Goal: Task Accomplishment & Management: Use online tool/utility

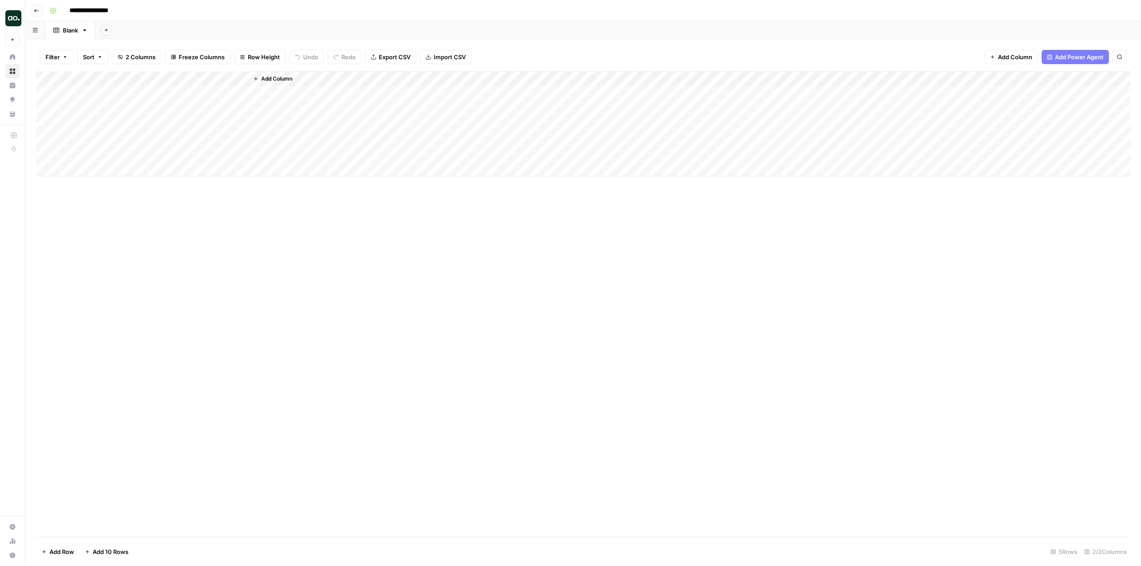
click at [241, 80] on div "Add Column" at bounding box center [583, 123] width 1094 height 105
click at [282, 73] on button "Add Column" at bounding box center [273, 79] width 46 height 12
click at [1081, 14] on div "Add Column Close" at bounding box center [1051, 10] width 167 height 12
click at [1077, 20] on button "Workflow" at bounding box center [1070, 25] width 35 height 13
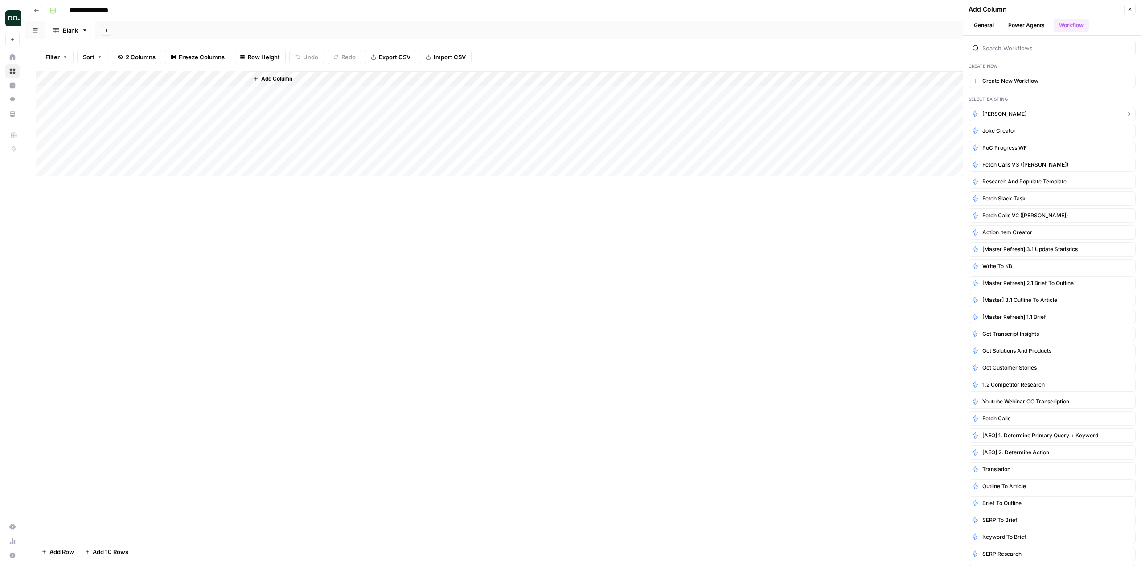
click at [1015, 114] on button "Cindy Test" at bounding box center [1051, 114] width 167 height 14
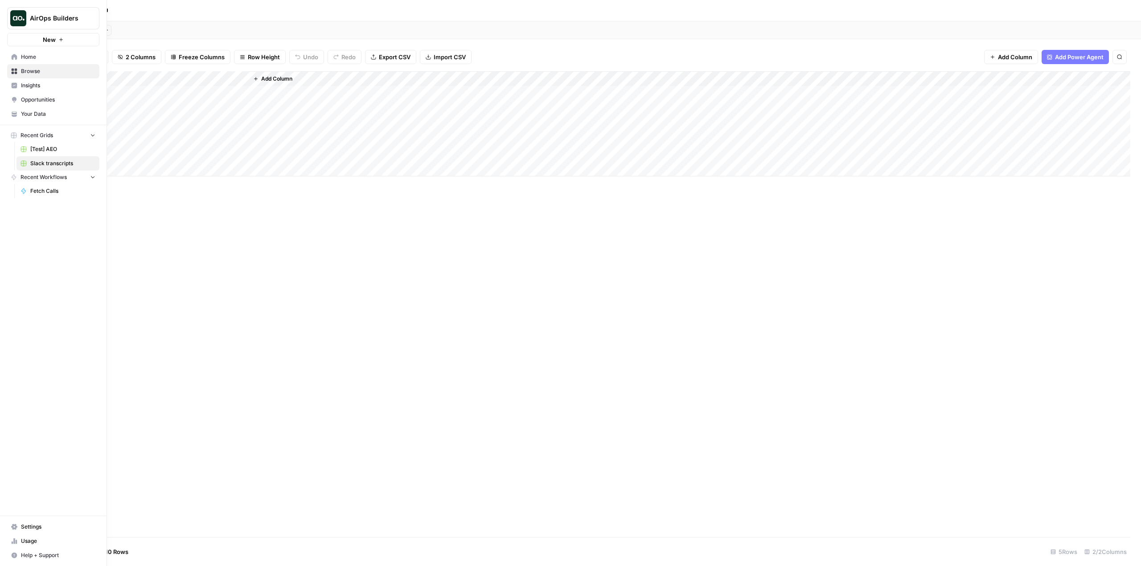
click at [10, 52] on link "Home" at bounding box center [53, 57] width 92 height 14
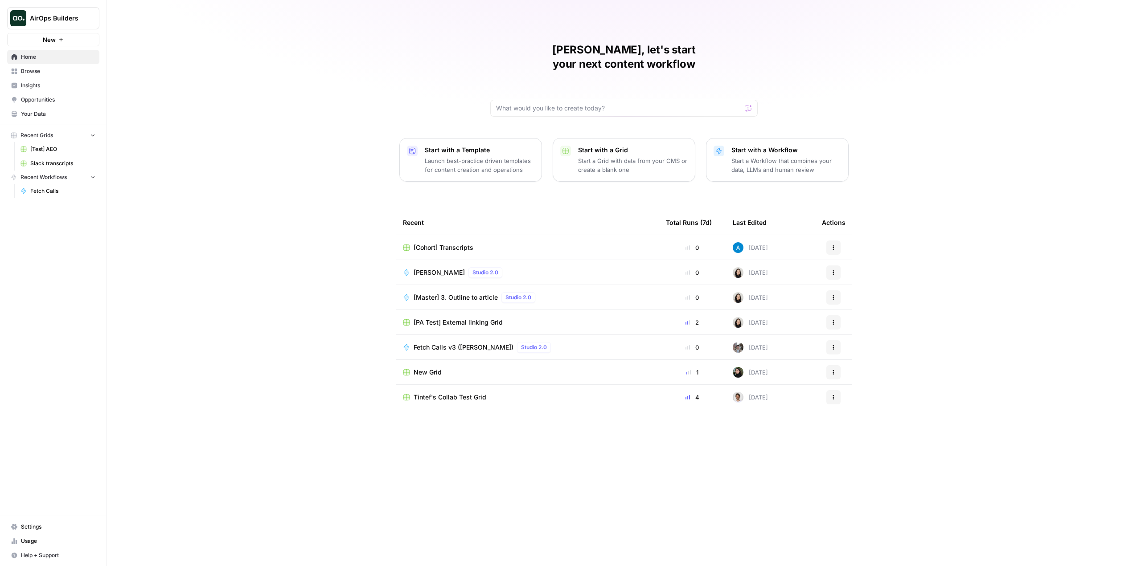
click at [422, 268] on span "Cindy Test" at bounding box center [438, 272] width 51 height 9
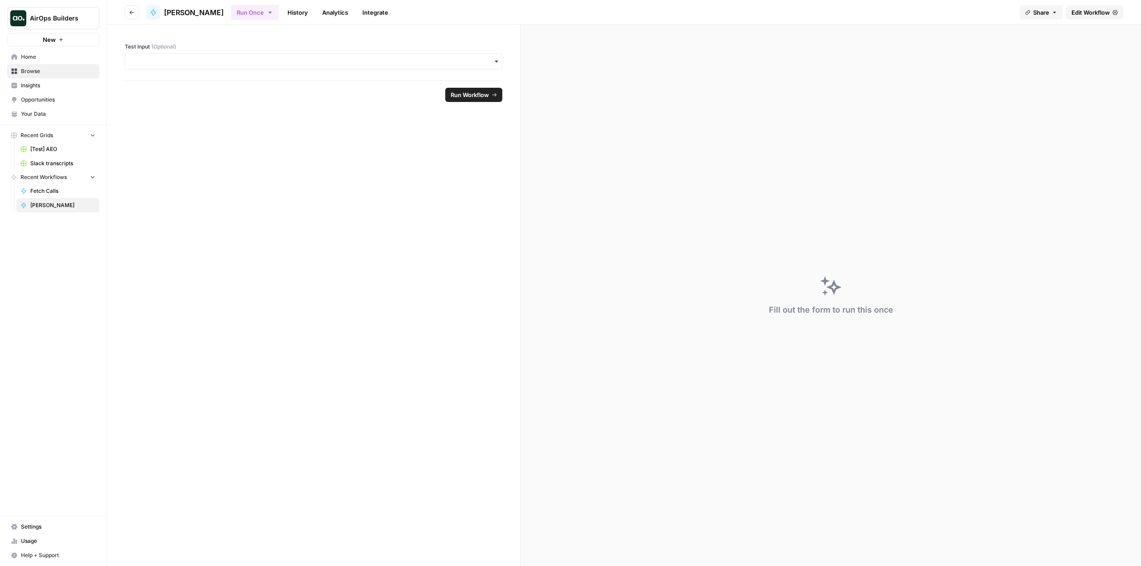
click at [1089, 14] on span "Edit Workflow" at bounding box center [1090, 12] width 38 height 9
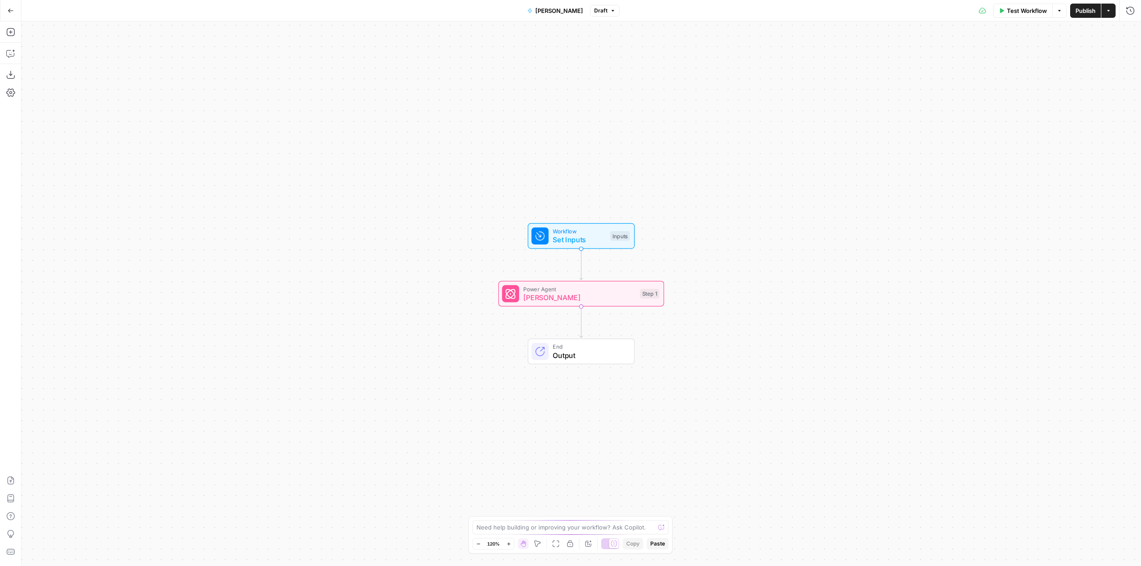
click at [16, 8] on button "Go Back" at bounding box center [11, 11] width 16 height 16
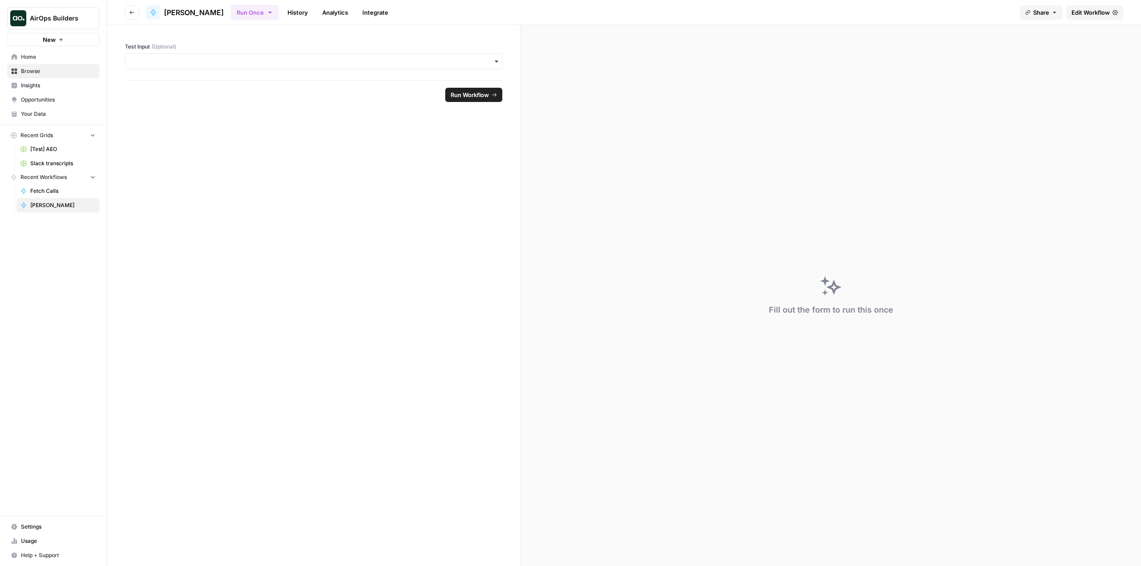
click at [126, 16] on button "Go back" at bounding box center [132, 12] width 14 height 14
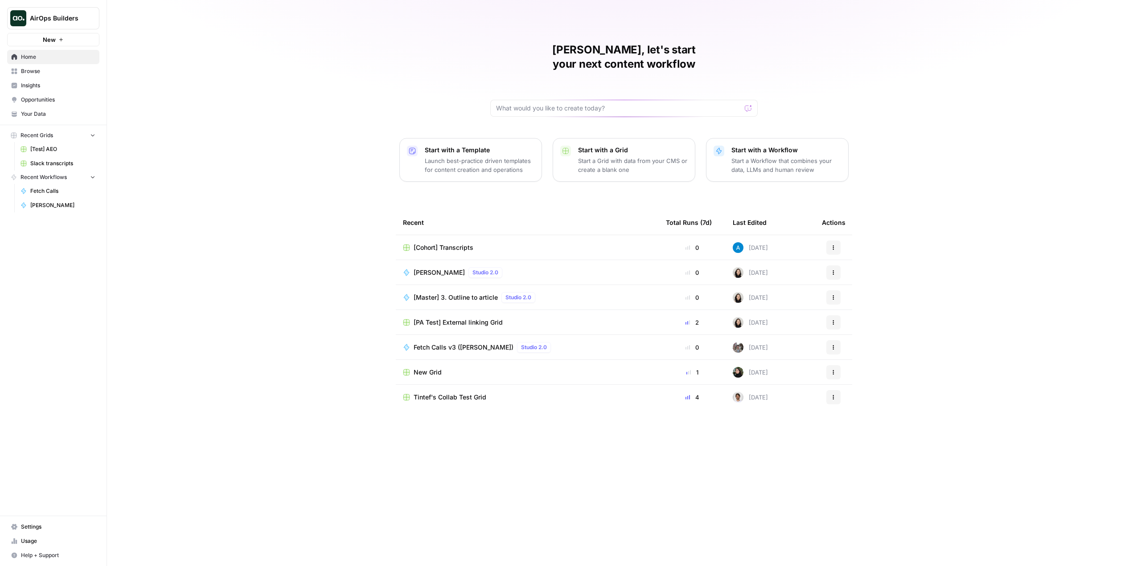
click at [504, 243] on div "[Cohort] Transcripts" at bounding box center [527, 247] width 249 height 9
click at [526, 364] on td "New Grid" at bounding box center [527, 372] width 263 height 25
click at [449, 368] on div "New Grid" at bounding box center [527, 372] width 249 height 9
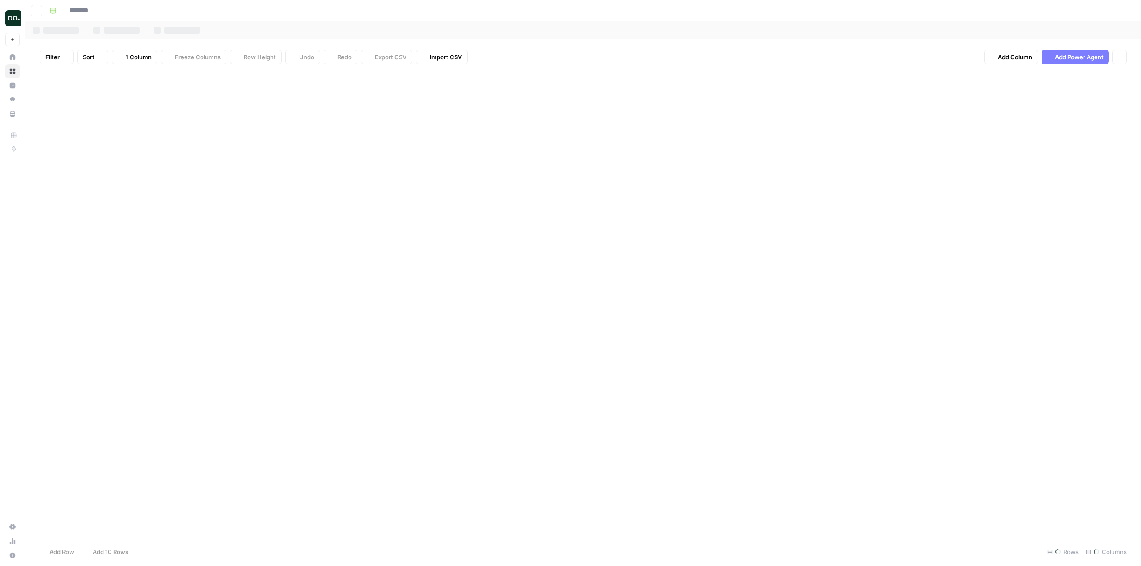
type input "********"
click at [281, 74] on button "Add Column" at bounding box center [273, 79] width 46 height 12
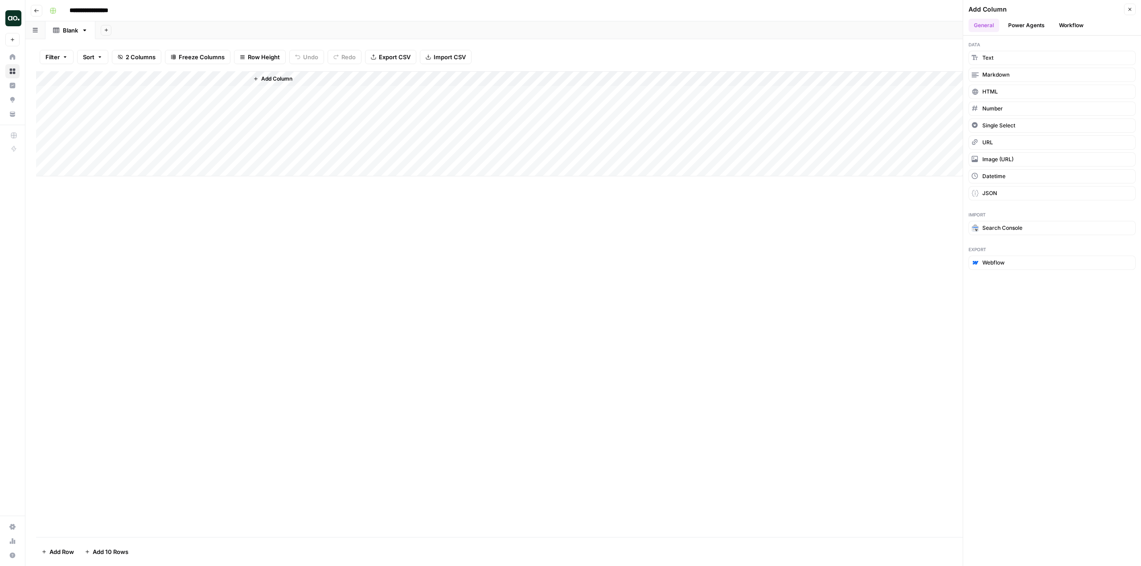
click at [1069, 24] on button "Workflow" at bounding box center [1070, 25] width 35 height 13
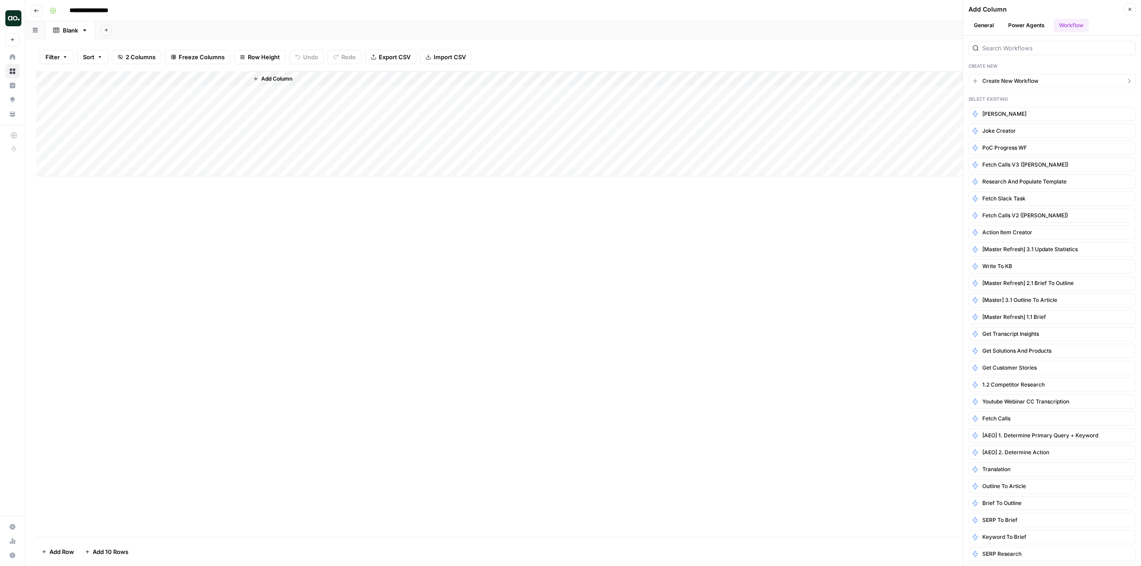
click at [1018, 81] on span "Create New Workflow" at bounding box center [1010, 81] width 56 height 8
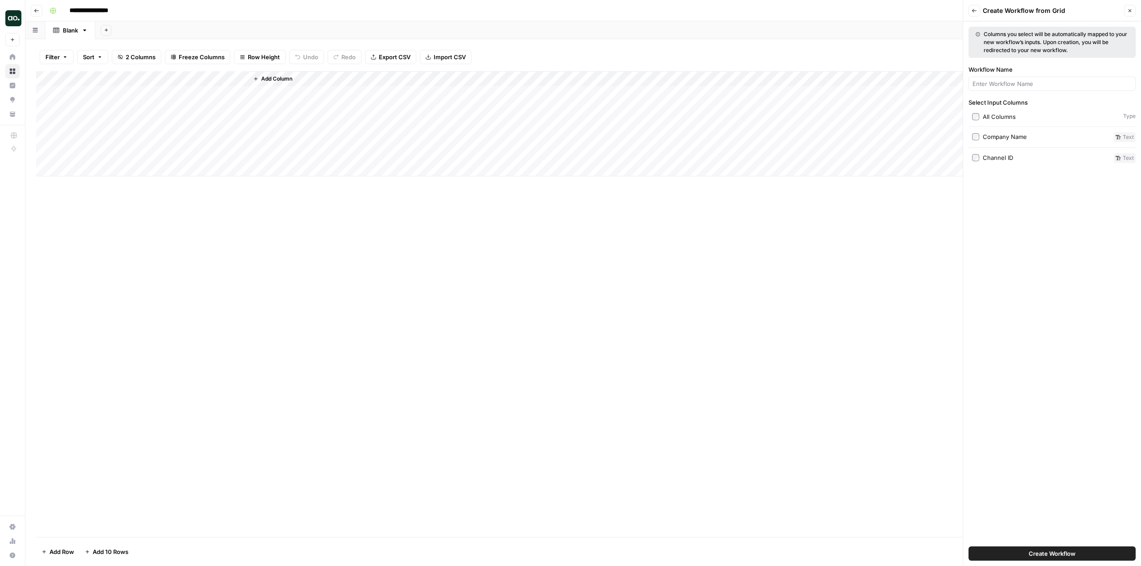
click at [1097, 551] on button "Create Workflow" at bounding box center [1051, 554] width 167 height 14
click at [1028, 86] on input "Workflow Name" at bounding box center [1051, 83] width 159 height 9
type input "Slack"
type input "Get Slack Messages"
click at [1053, 562] on div "Create Workflow" at bounding box center [1051, 553] width 167 height 25
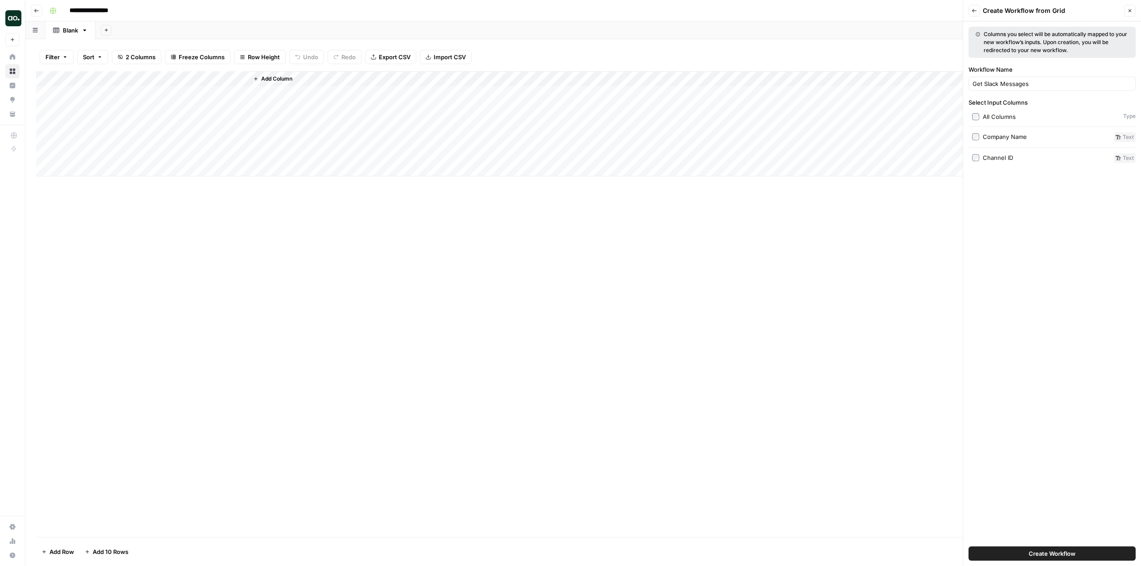
drag, startPoint x: 1055, startPoint y: 560, endPoint x: 1062, endPoint y: 554, distance: 9.5
click at [1055, 560] on button "Create Workflow" at bounding box center [1051, 554] width 167 height 14
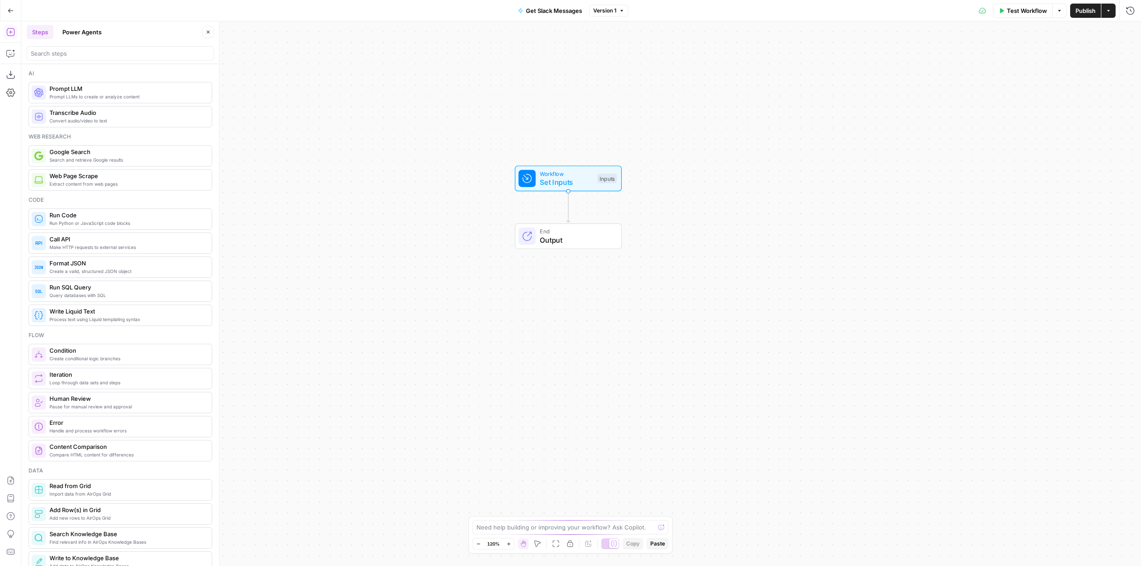
drag, startPoint x: 704, startPoint y: 258, endPoint x: 691, endPoint y: 172, distance: 87.4
click at [691, 172] on div "Workflow Set Inputs Inputs End Output" at bounding box center [580, 293] width 1119 height 545
click at [7, 52] on icon "button" at bounding box center [10, 53] width 8 height 7
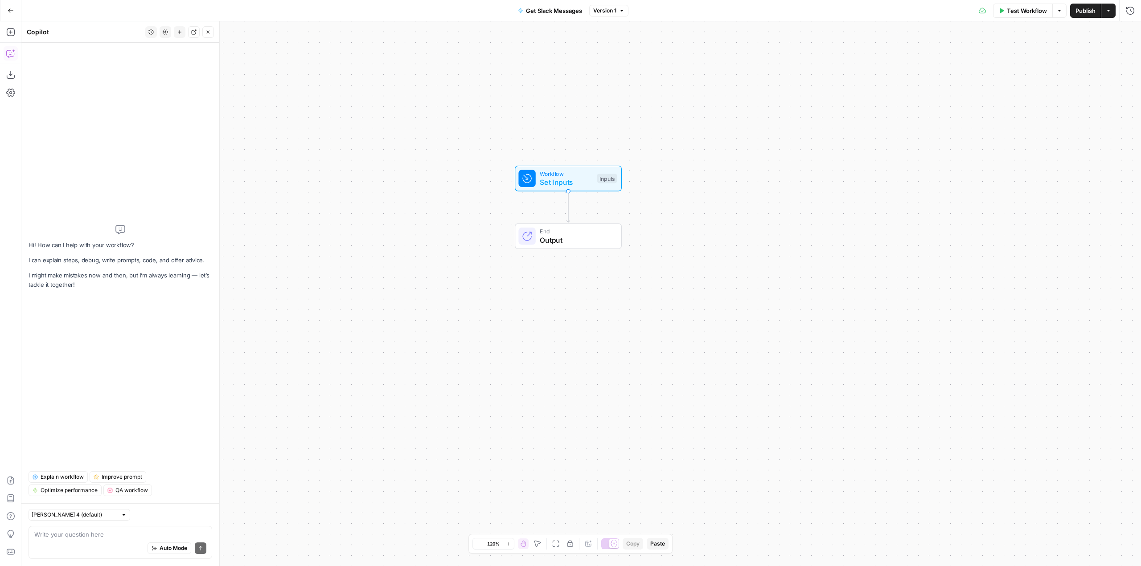
click at [128, 541] on div "Auto Mode Send" at bounding box center [120, 549] width 172 height 20
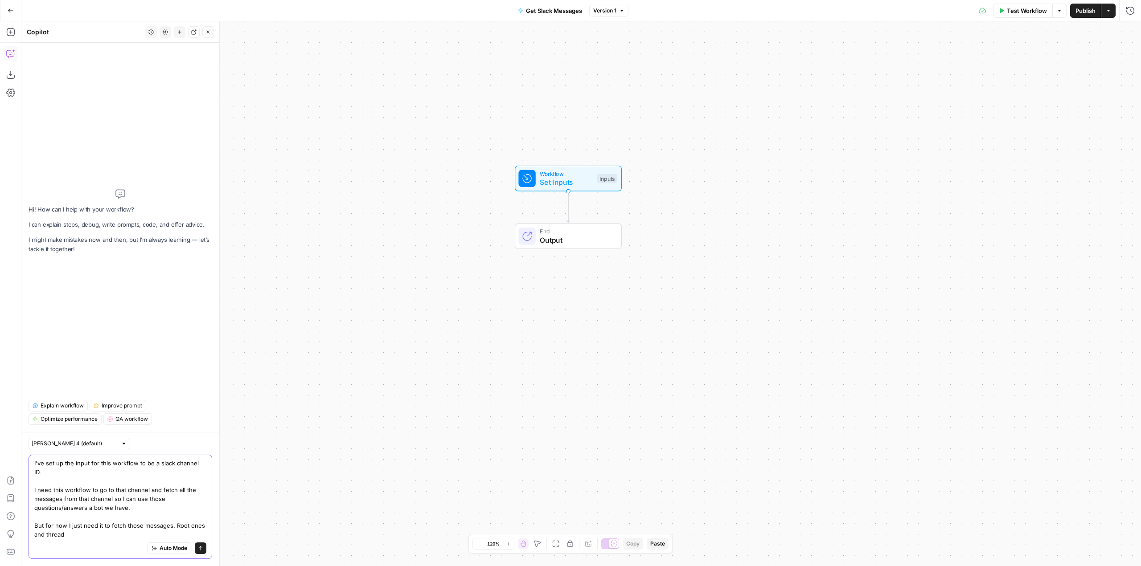
type textarea "I've set up the input for this workflow to be a slack channel ID. I need this w…"
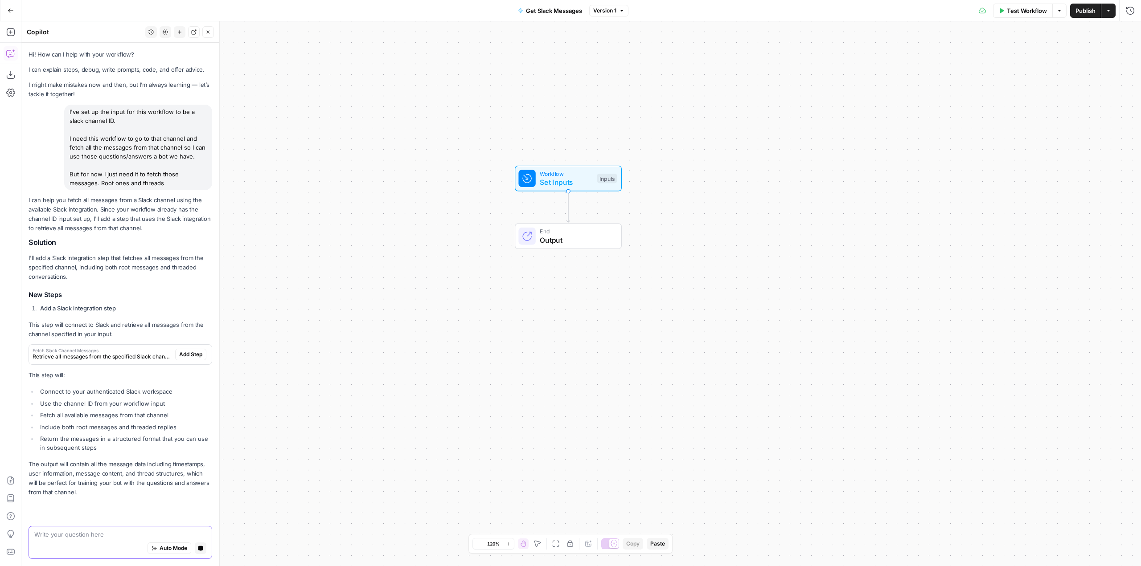
scroll to position [27, 0]
